Goal: Information Seeking & Learning: Learn about a topic

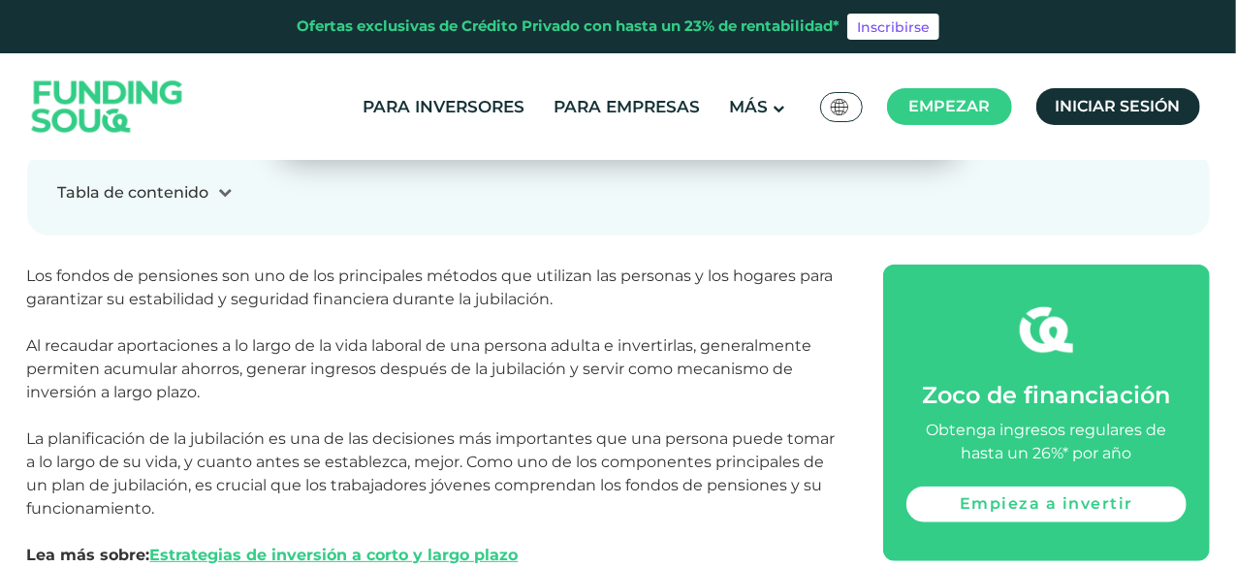
scroll to position [739, 0]
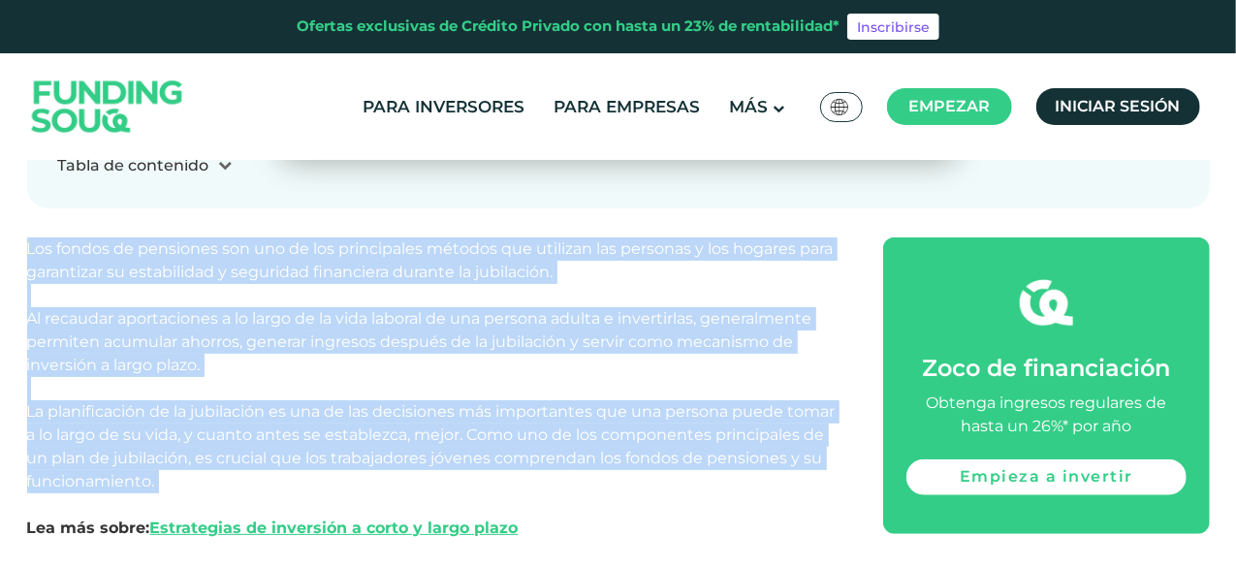
drag, startPoint x: 23, startPoint y: 255, endPoint x: 415, endPoint y: 478, distance: 450.8
copy span "Los fondos de pensiones son uno de los principales métodos que utilizan las per…"
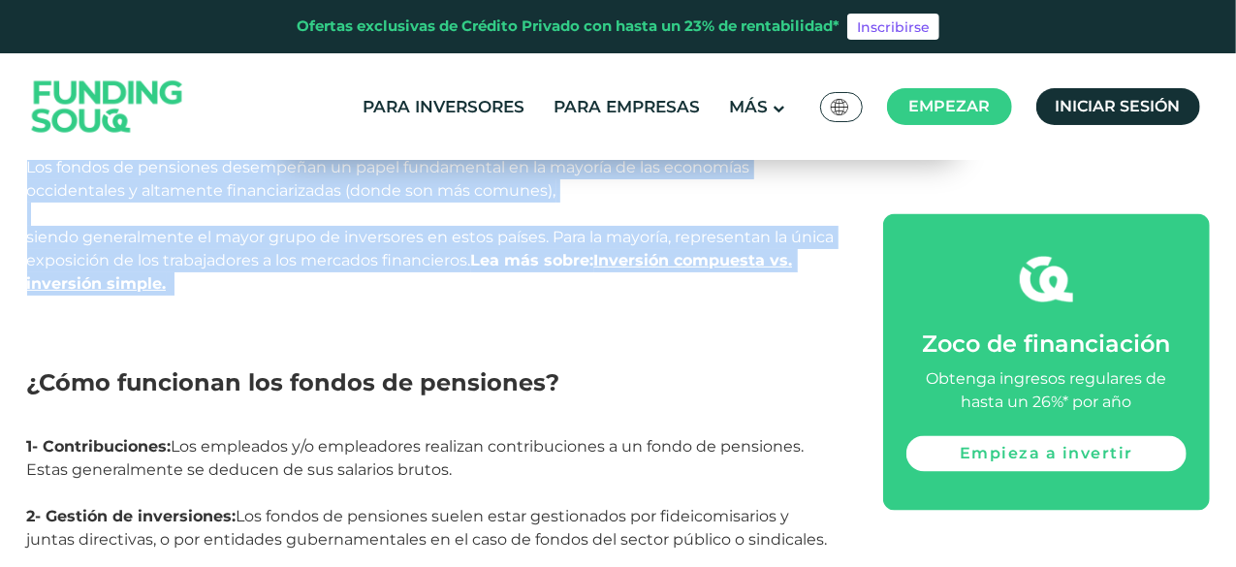
scroll to position [1612, 0]
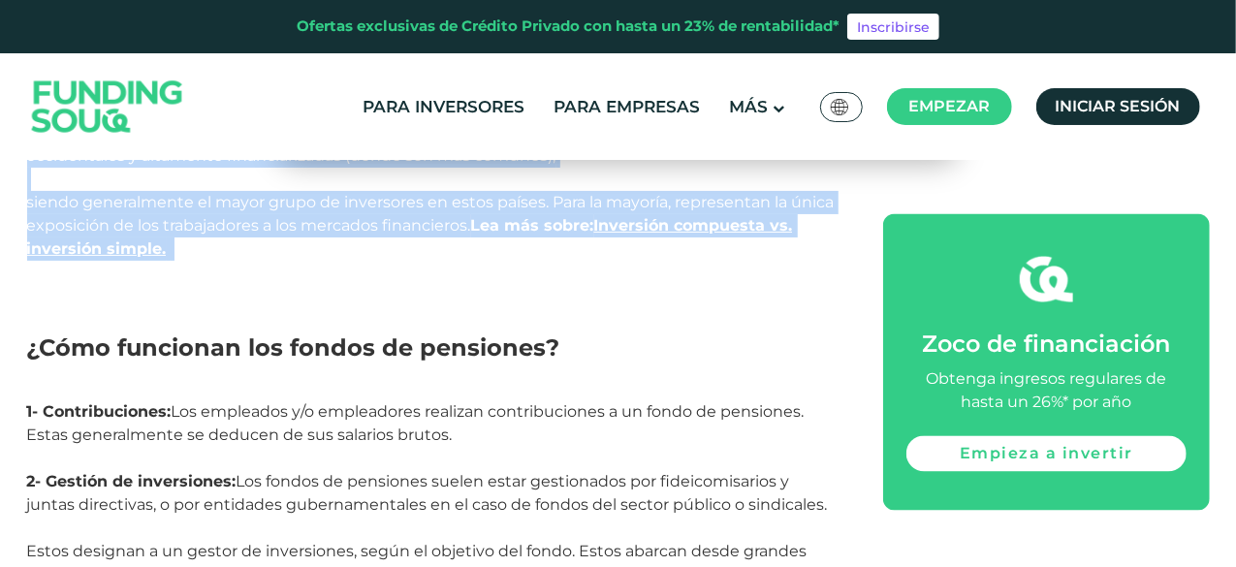
drag, startPoint x: 21, startPoint y: 193, endPoint x: 275, endPoint y: 271, distance: 265.6
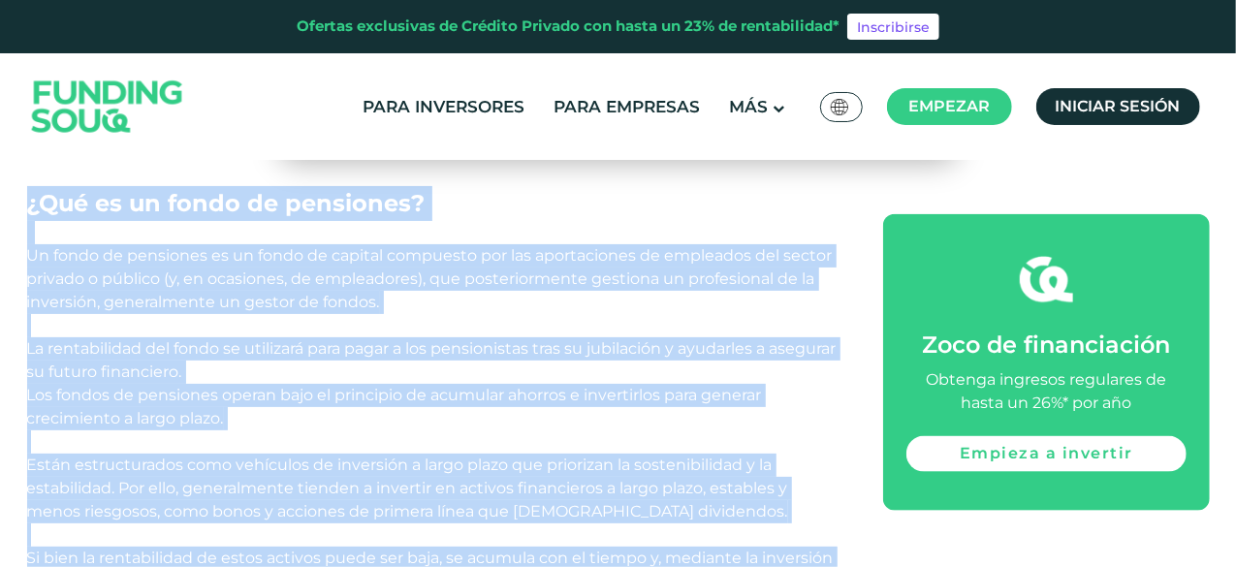
scroll to position [1224, 0]
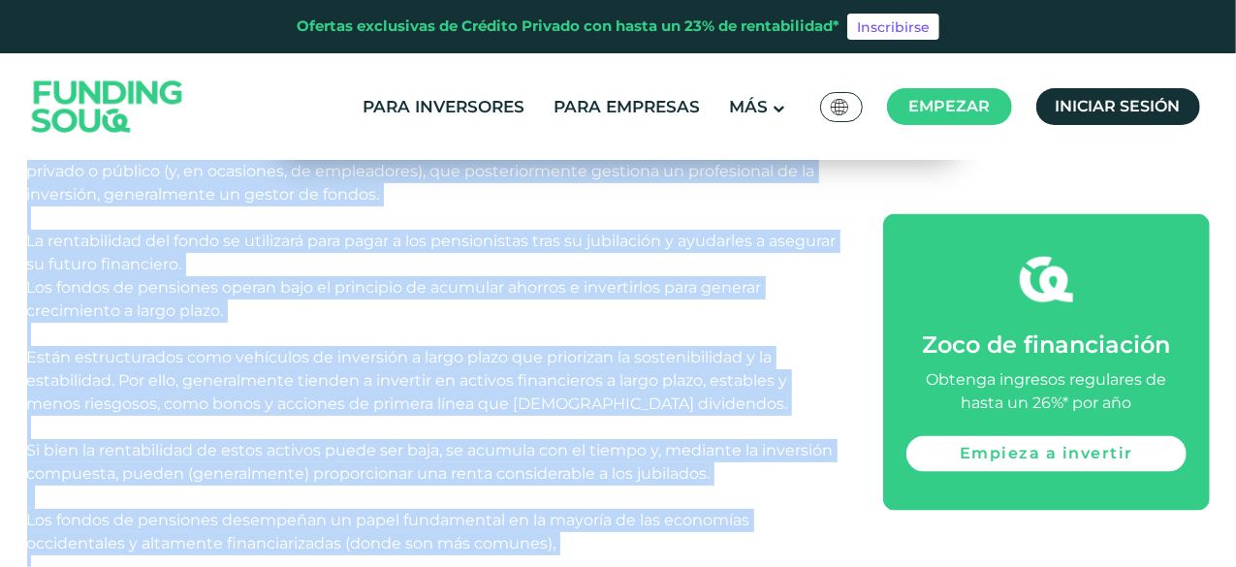
copy div "¿Lor ip do sitam co adipiscin? El seddo ei temporinc ut la etdol ma aliquae adm…"
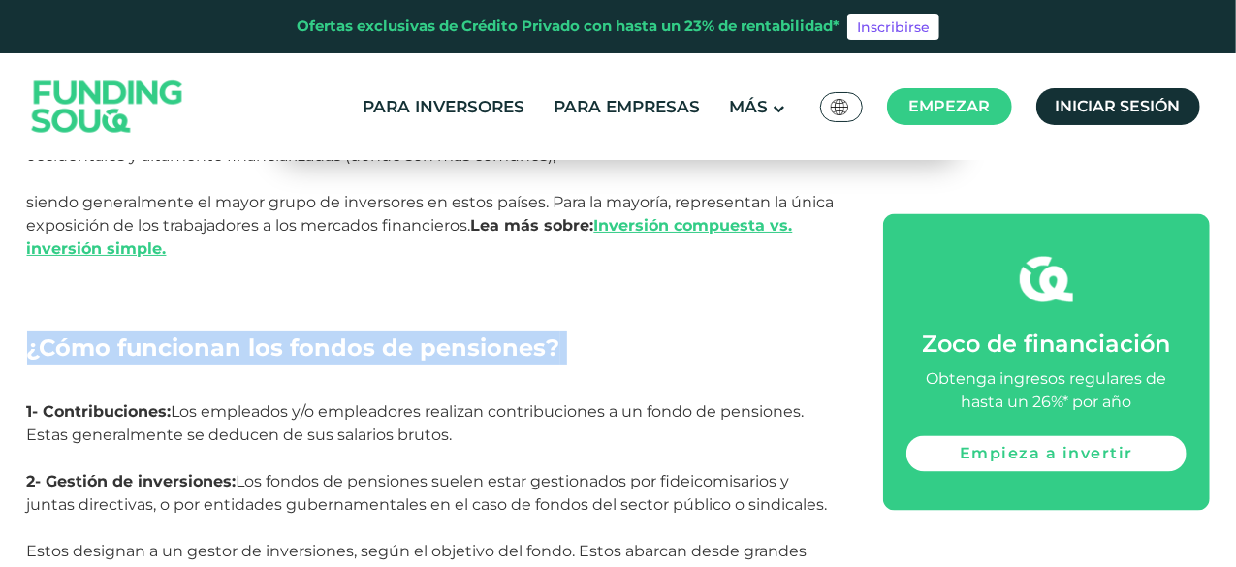
scroll to position [2000, 0]
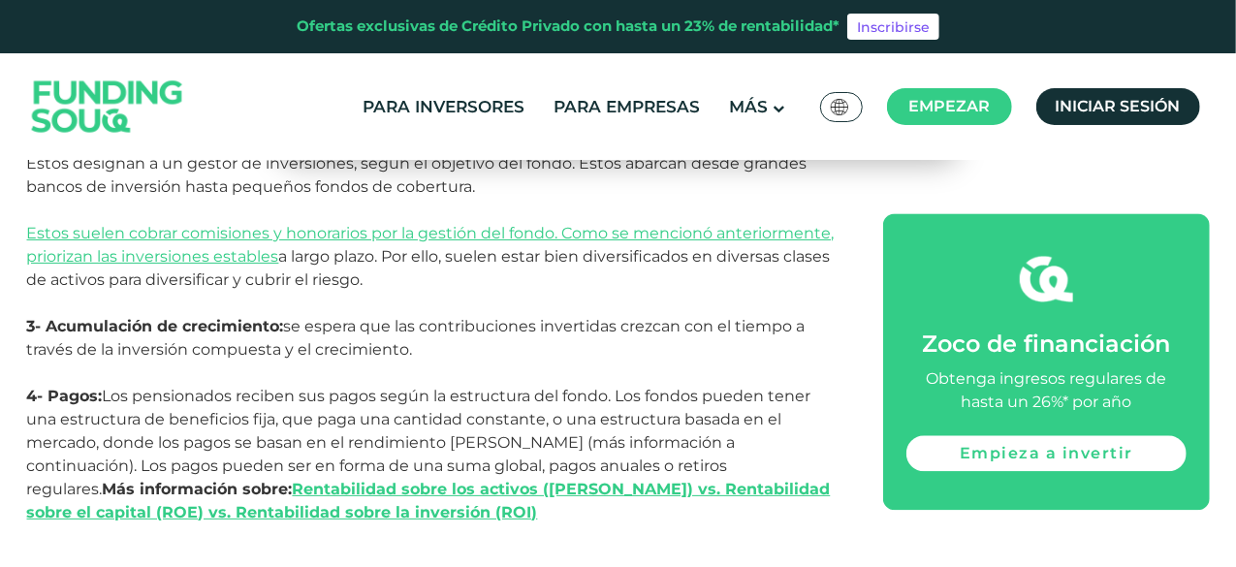
drag, startPoint x: 23, startPoint y: 342, endPoint x: 427, endPoint y: 352, distance: 403.5
click at [427, 352] on section "Hogar Blog Inversión [DATE][PERSON_NAME]" at bounding box center [618, 426] width 1202 height 3756
copy div "¿Cómo funcionan los fondos de pensiones? 1- Contribuciones: Los empleados y/o e…"
